Goal: Find specific page/section

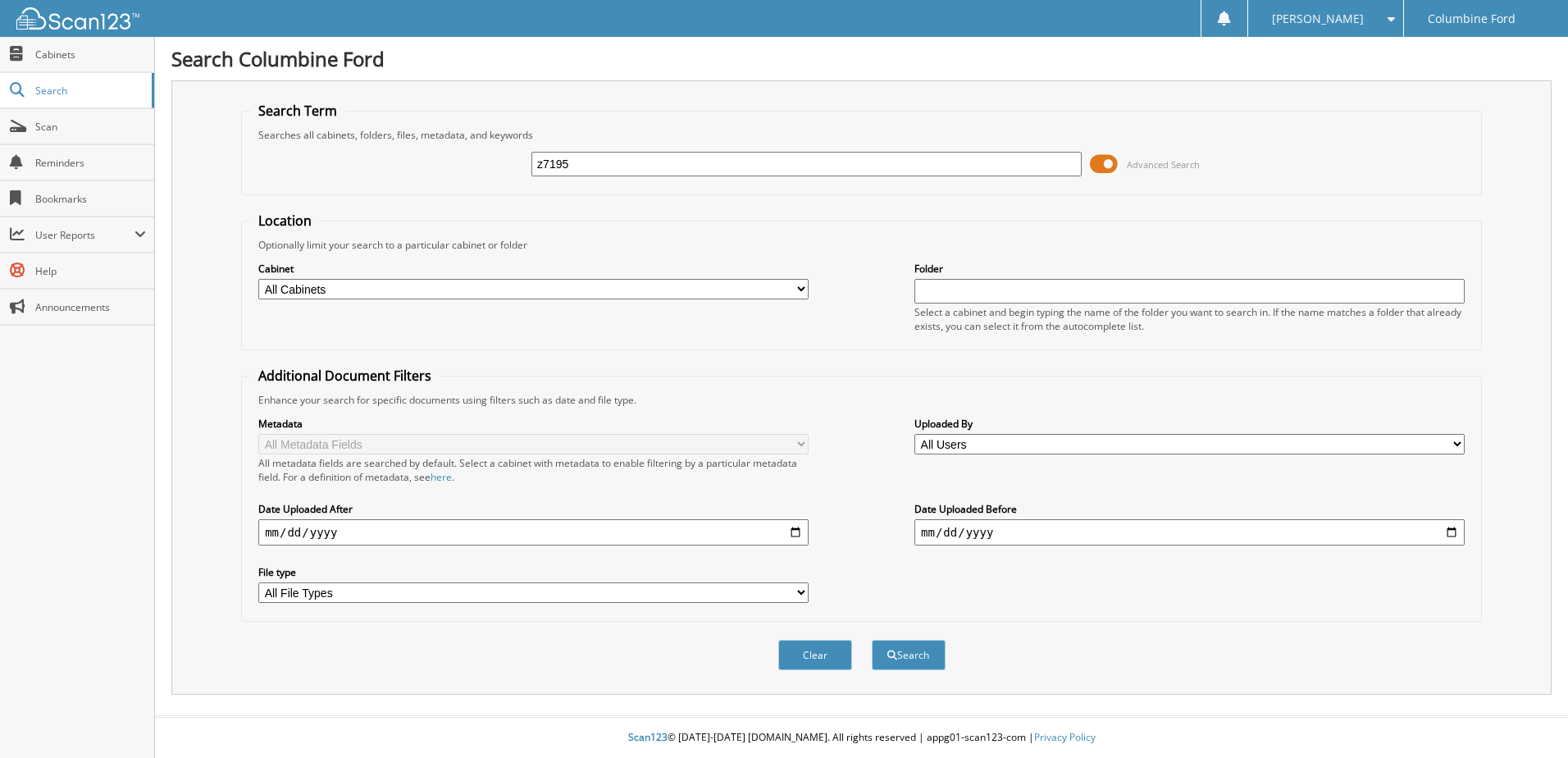
type input "z7195"
click at [871, 640] on button "Search" at bounding box center [908, 654] width 74 height 30
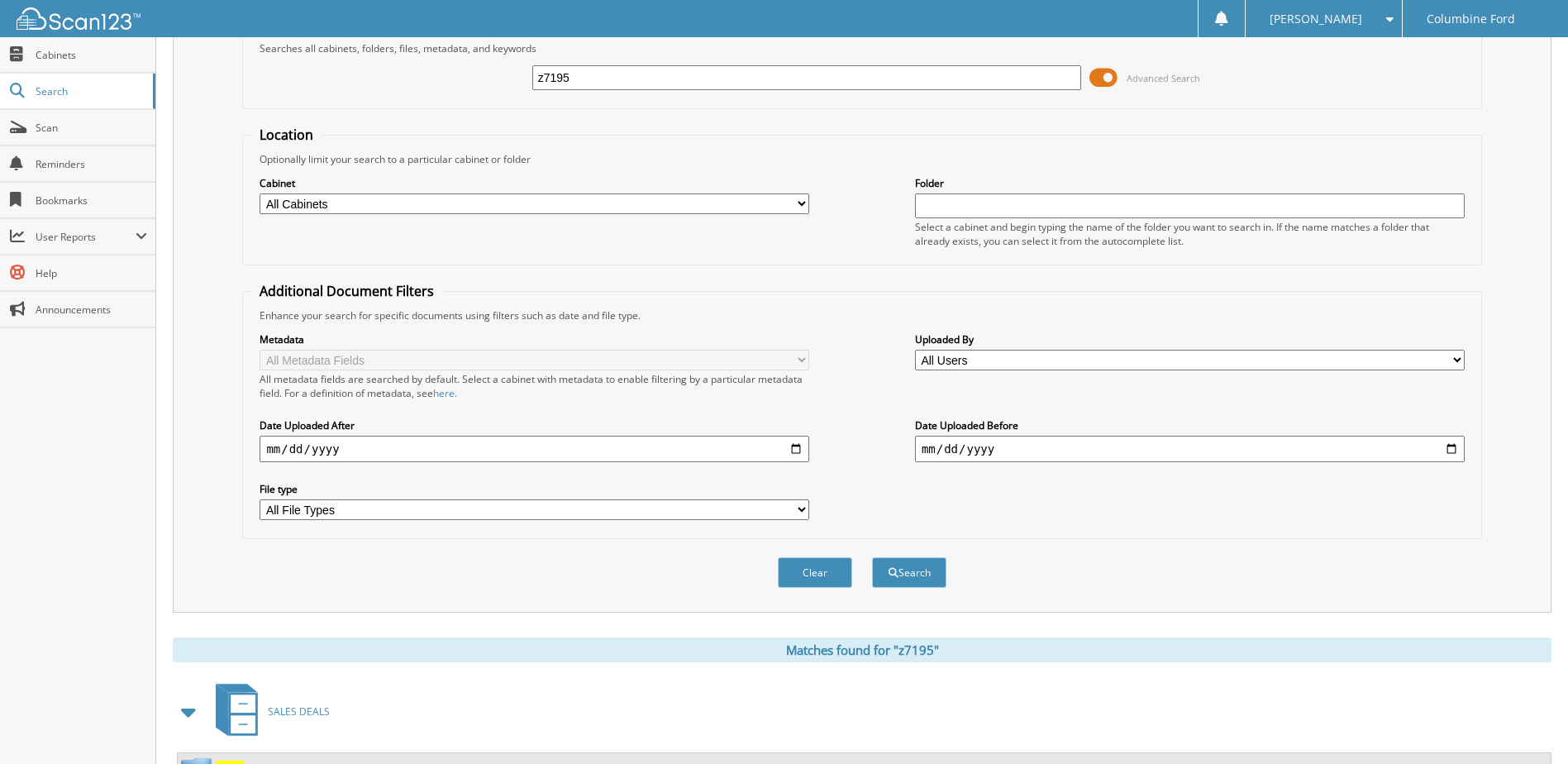
scroll to position [161, 0]
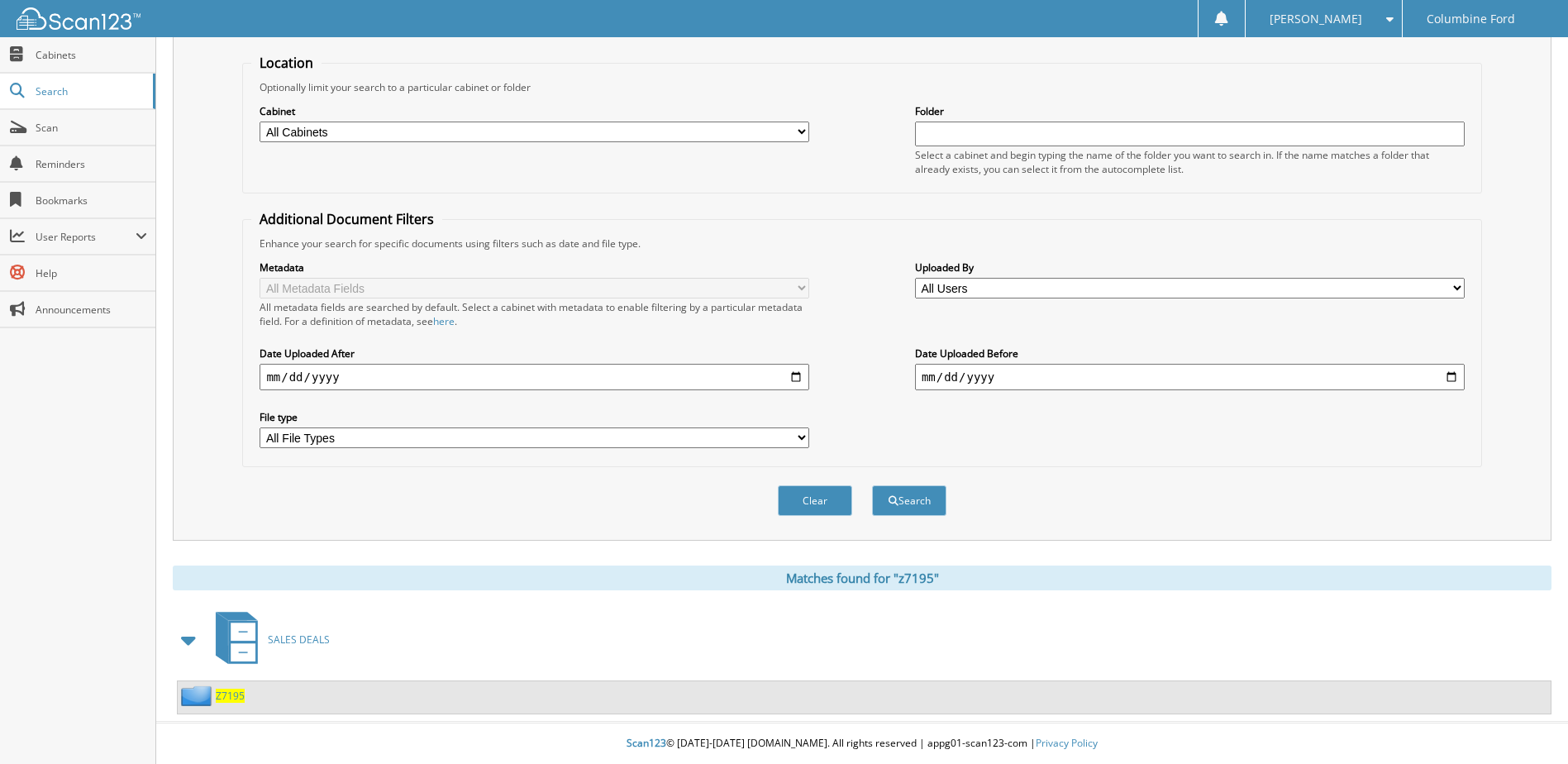
click at [289, 642] on span "SALES DEALS" at bounding box center [299, 639] width 62 height 14
click at [229, 701] on span "Z7195" at bounding box center [230, 695] width 29 height 14
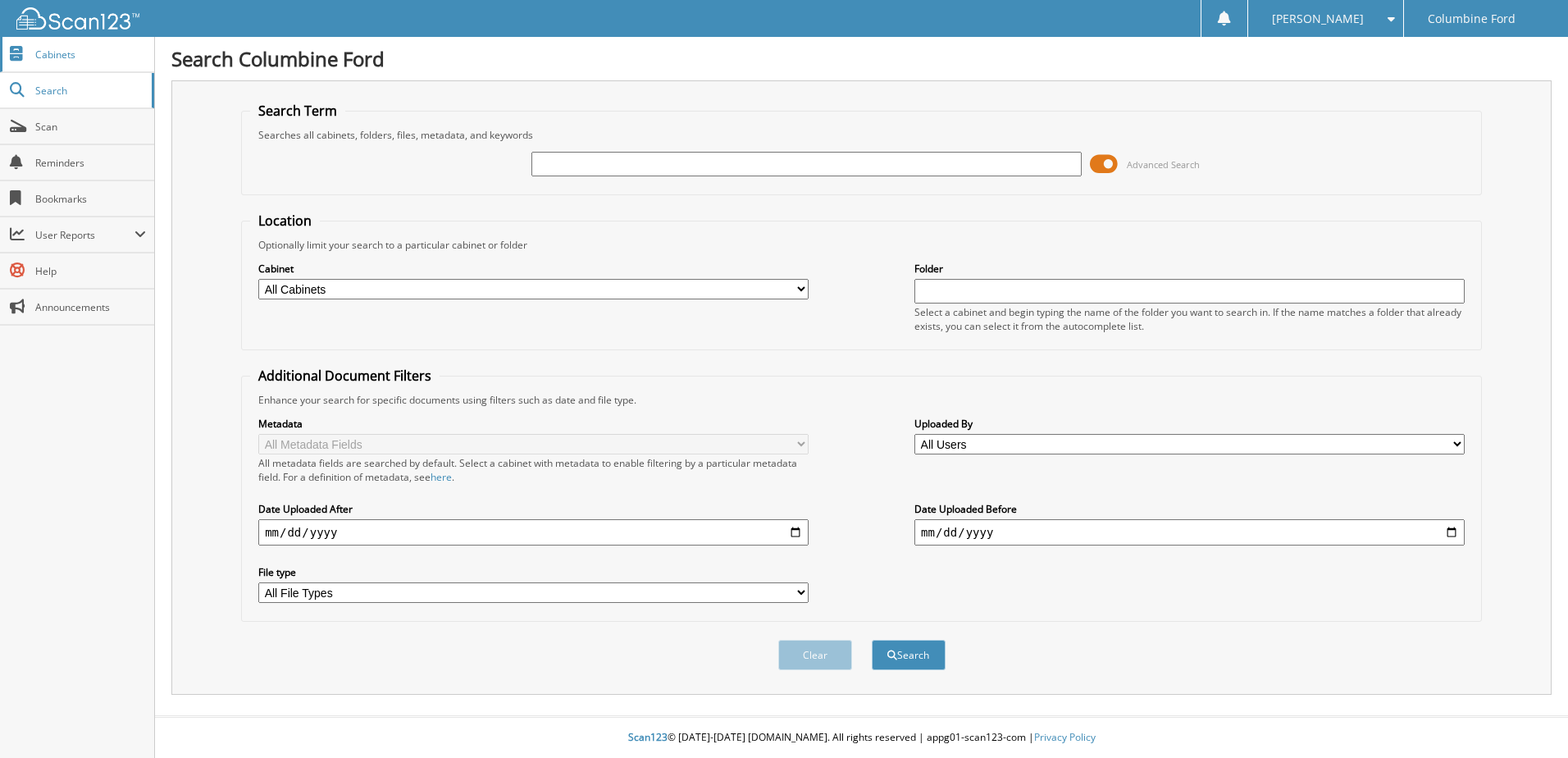
click at [62, 54] on span "Cabinets" at bounding box center [91, 54] width 111 height 14
